Goal: Use online tool/utility: Utilize a website feature to perform a specific function

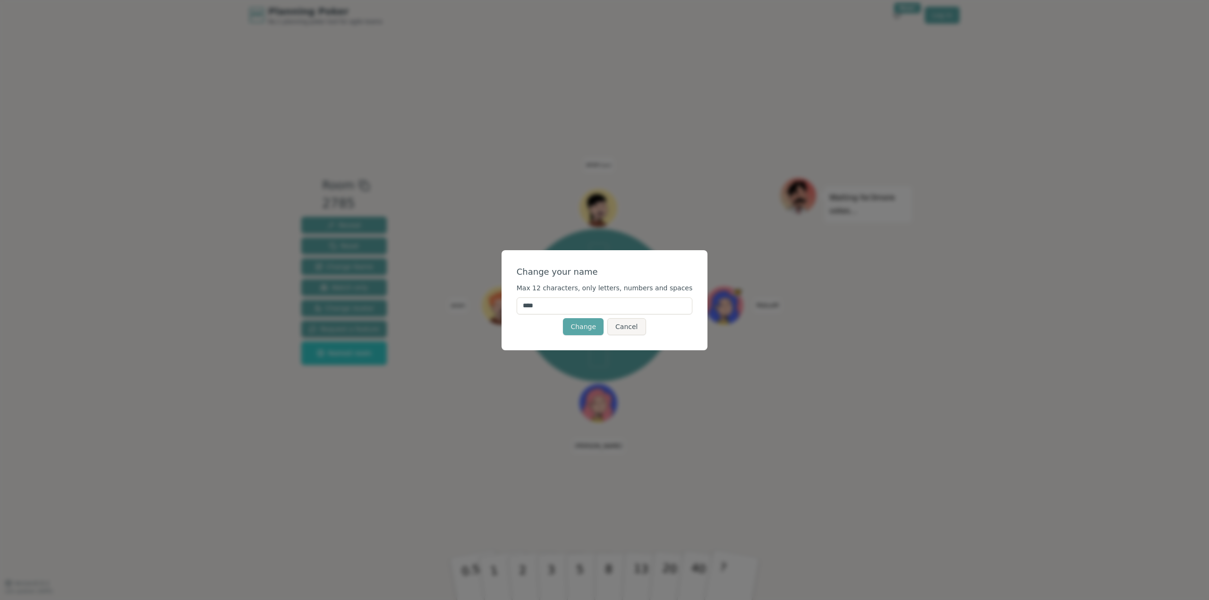
drag, startPoint x: 620, startPoint y: 306, endPoint x: 530, endPoint y: 302, distance: 89.8
click at [530, 302] on input "****" at bounding box center [604, 305] width 176 height 17
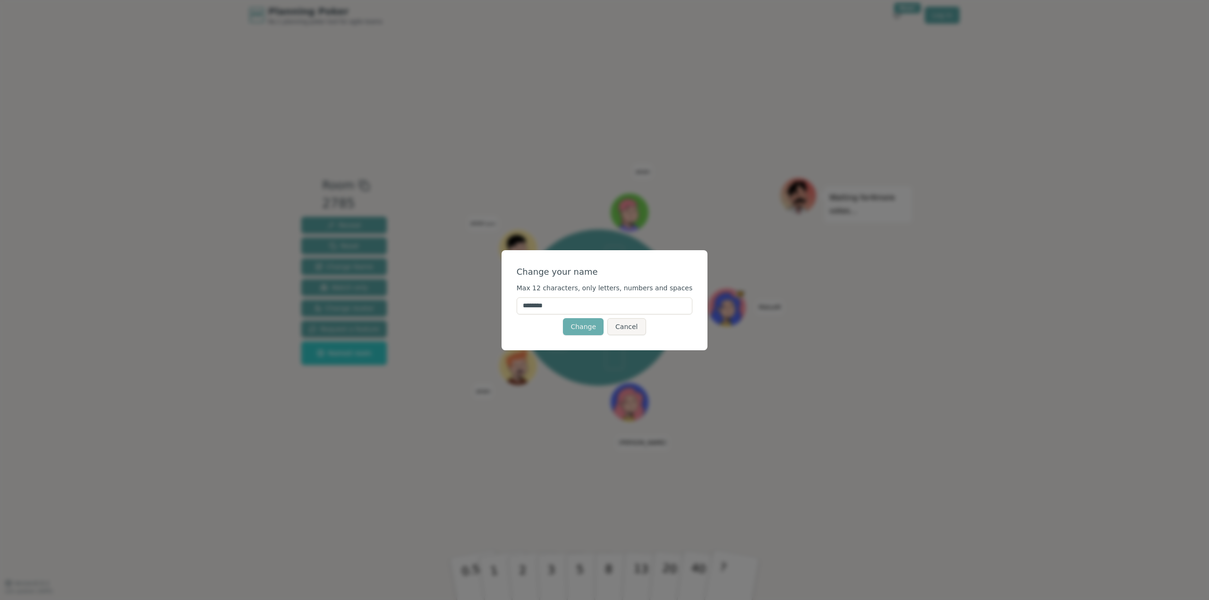
type input "********"
click at [591, 323] on button "Change" at bounding box center [583, 326] width 41 height 17
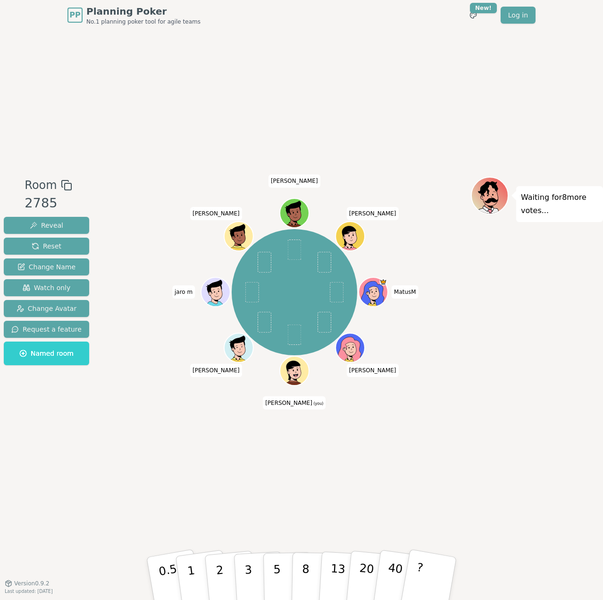
drag, startPoint x: 303, startPoint y: 570, endPoint x: 299, endPoint y: 532, distance: 37.9
click at [303, 570] on p "8" at bounding box center [306, 587] width 8 height 51
click at [336, 568] on p "13" at bounding box center [337, 578] width 17 height 52
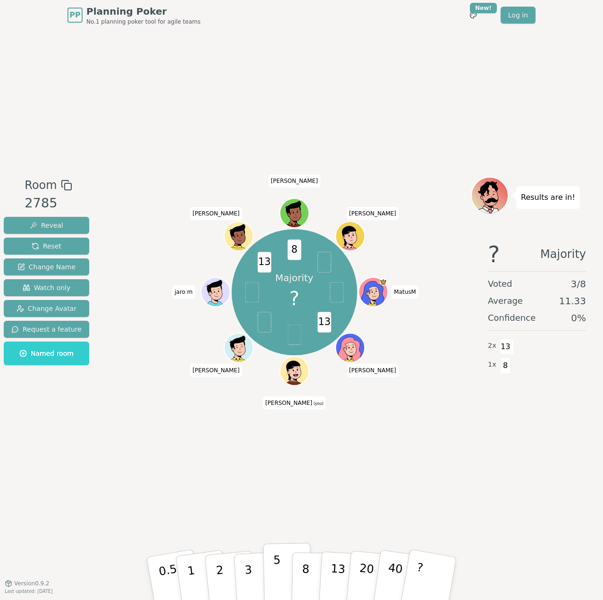
click at [271, 568] on button "5" at bounding box center [287, 578] width 49 height 72
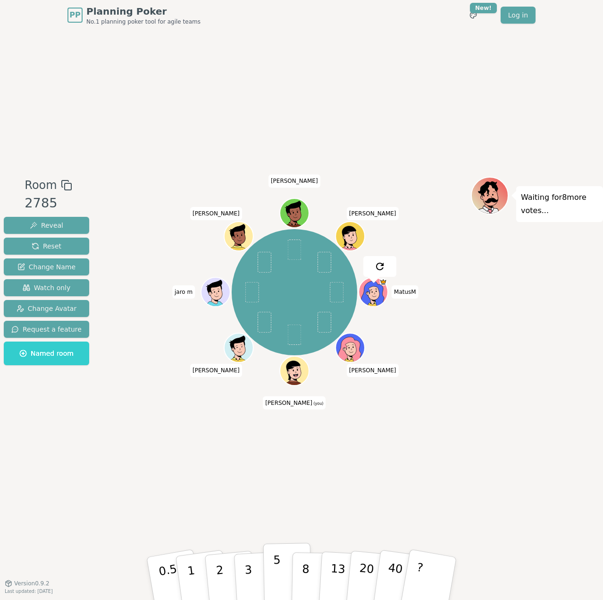
click at [281, 571] on button "5" at bounding box center [287, 578] width 49 height 72
click at [306, 568] on p "8" at bounding box center [306, 577] width 8 height 51
click at [303, 574] on p "8" at bounding box center [306, 577] width 8 height 51
click at [306, 566] on p "8" at bounding box center [306, 577] width 8 height 51
drag, startPoint x: 311, startPoint y: 565, endPoint x: 301, endPoint y: 538, distance: 29.0
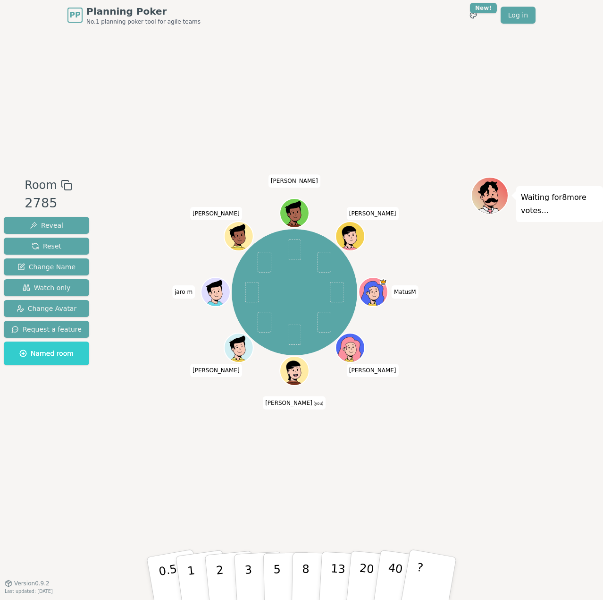
click at [311, 565] on button "8" at bounding box center [315, 588] width 49 height 72
click at [307, 559] on p "8" at bounding box center [306, 577] width 8 height 51
click at [277, 562] on p "5" at bounding box center [277, 578] width 8 height 51
click at [309, 561] on button "8" at bounding box center [316, 578] width 49 height 72
click at [275, 559] on p "5" at bounding box center [277, 578] width 8 height 51
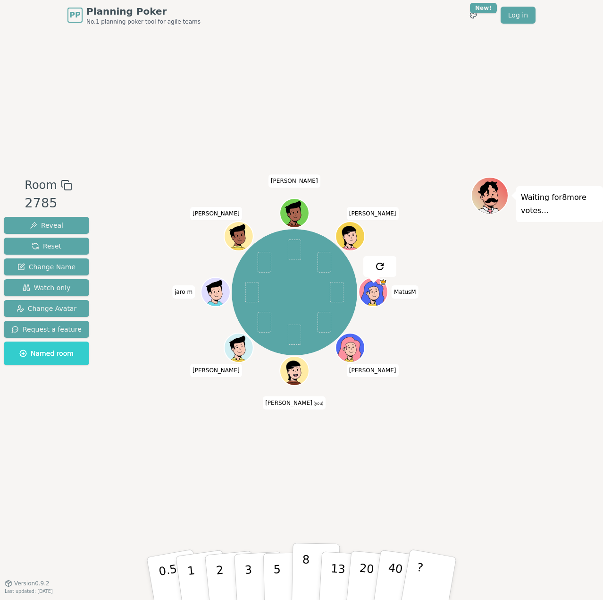
click at [312, 575] on button "8" at bounding box center [316, 578] width 49 height 72
